Goal: Transaction & Acquisition: Purchase product/service

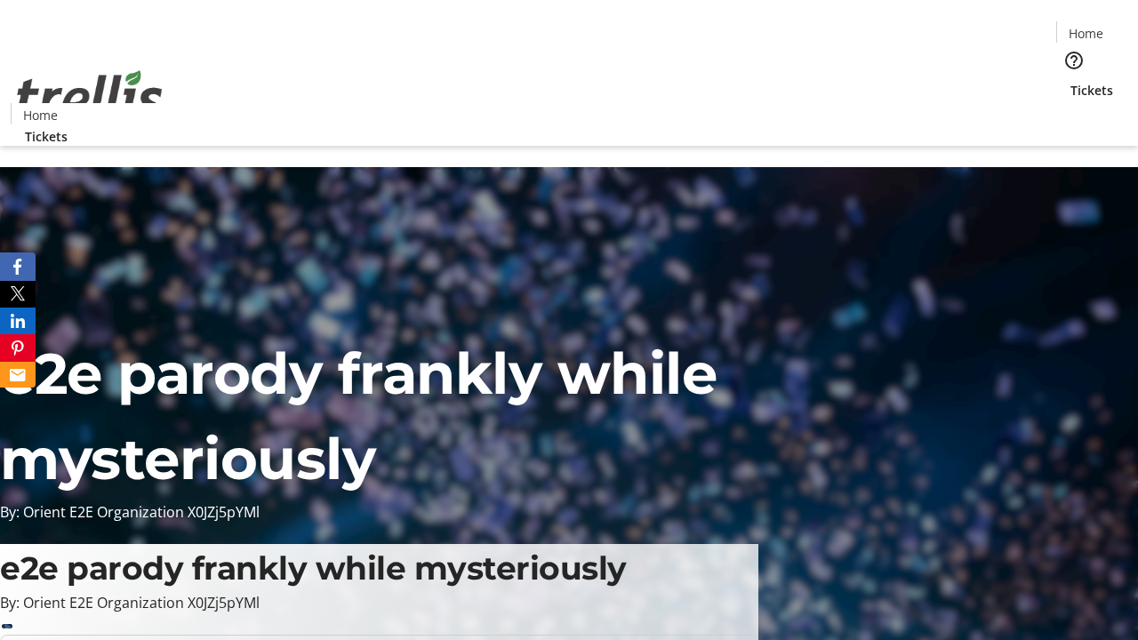
click at [1070, 81] on span "Tickets" at bounding box center [1091, 90] width 43 height 19
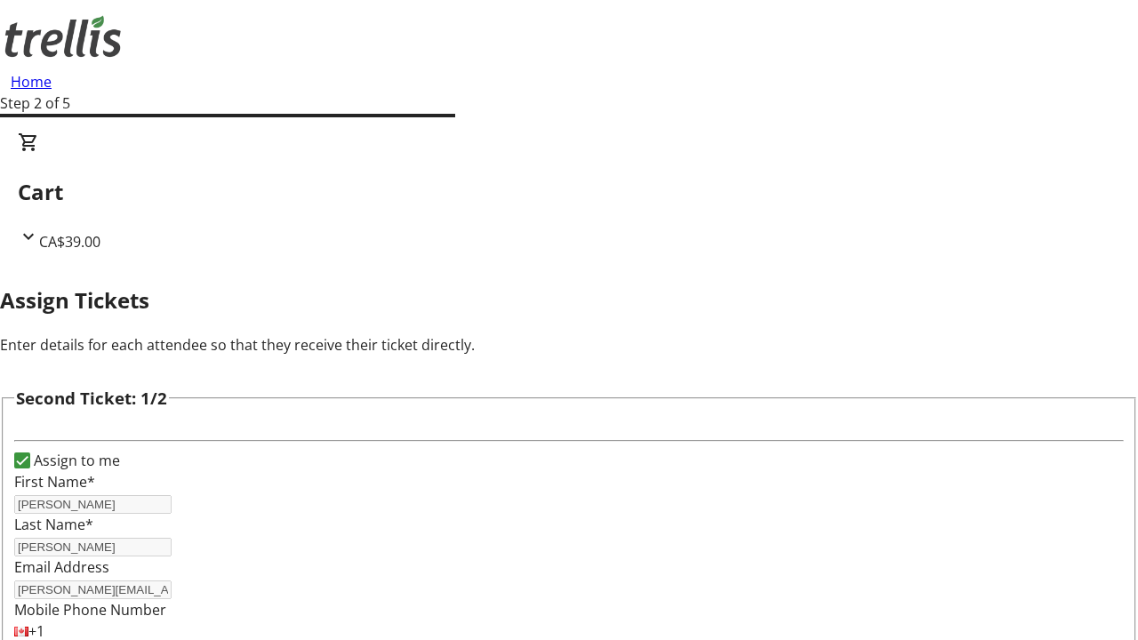
type input "Ivory"
type input "Ernser"
type input "[EMAIL_ADDRESS][DOMAIN_NAME]"
